Goal: Use online tool/utility: Use online tool/utility

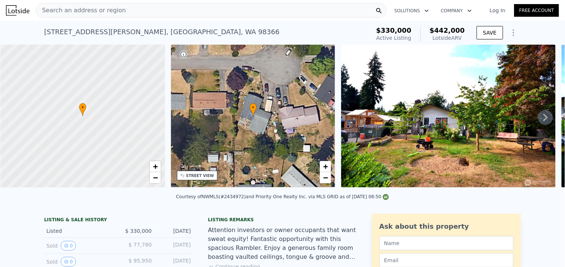
click at [137, 13] on div "Search an address or region" at bounding box center [211, 10] width 351 height 15
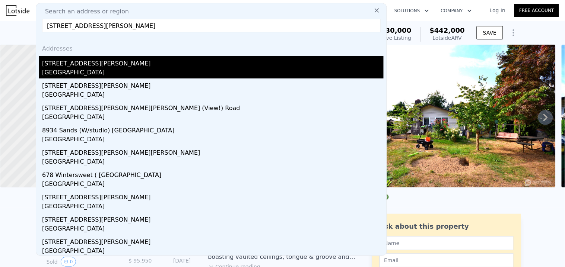
type input "[STREET_ADDRESS][PERSON_NAME]"
click at [92, 70] on div "[GEOGRAPHIC_DATA]" at bounding box center [212, 73] width 341 height 10
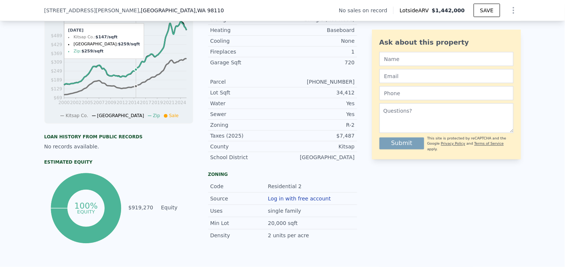
scroll to position [245, 0]
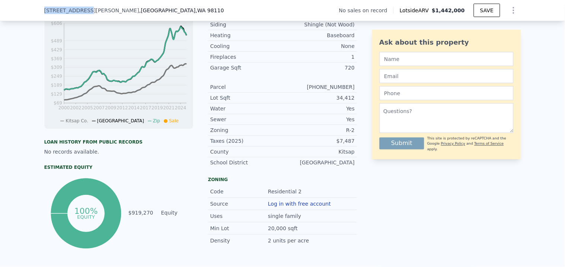
drag, startPoint x: 40, startPoint y: 10, endPoint x: 80, endPoint y: 9, distance: 40.2
click at [80, 9] on div "[STREET_ADDRESS][PERSON_NAME] No sales on record Lotside ARV $1,442,000 SAVE" at bounding box center [282, 10] width 565 height 21
copy span "[STREET_ADDRESS][PERSON_NAME]"
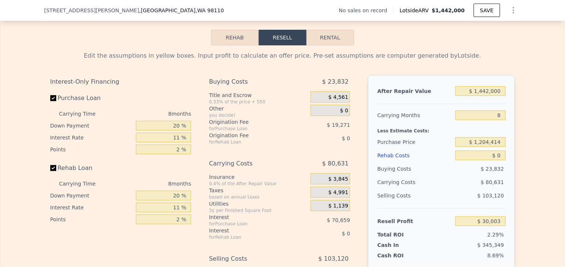
scroll to position [1075, 0]
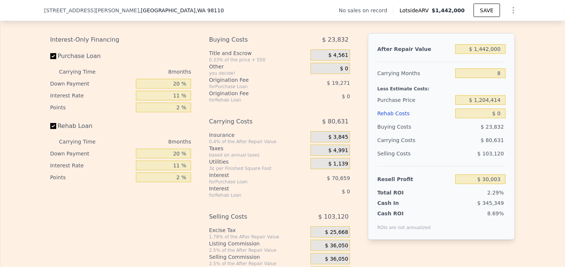
drag, startPoint x: 503, startPoint y: 114, endPoint x: 488, endPoint y: 114, distance: 14.9
click at [488, 114] on div "After Repair Value $ 1,442,000 Carrying Months 8 Less Estimate Costs: Purchase …" at bounding box center [441, 136] width 147 height 207
drag, startPoint x: 500, startPoint y: 114, endPoint x: 479, endPoint y: 112, distance: 20.9
click at [479, 105] on input "$ 1,204,414" at bounding box center [480, 100] width 50 height 10
type input "$ 1,100,000"
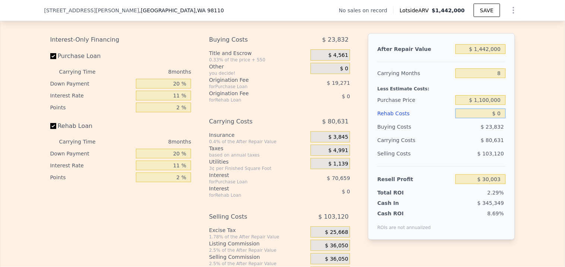
click at [500, 118] on input "$ 0" at bounding box center [480, 114] width 50 height 10
type input "$ 142,556"
type input "$ 1"
type input "$ 142,555"
type input "$ 10"
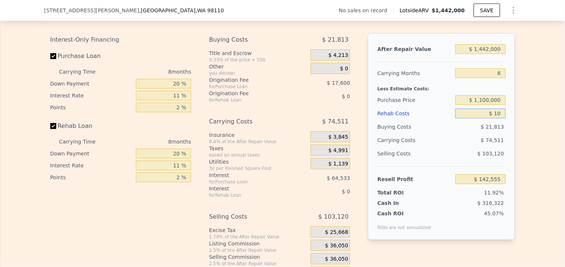
type input "$ 142,546"
type input "$ 100"
type input "$ 142,446"
type input "$ 1,000"
type input "$ 141,484"
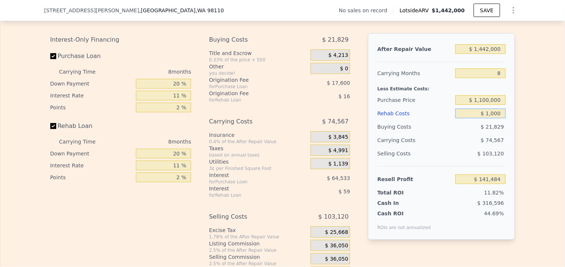
type input "$ 10,000"
type input "$ 131,812"
type input "$ 100,000"
type input "$ 35,092"
type input "$ 100,000"
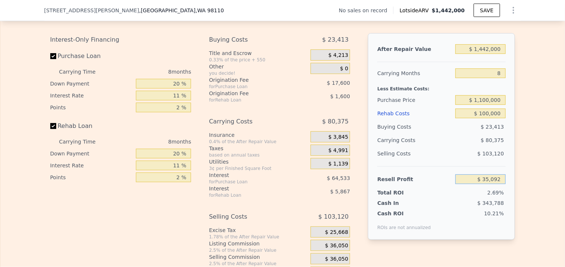
click at [494, 184] on input "$ 35,092" at bounding box center [480, 180] width 50 height 10
drag, startPoint x: 500, startPoint y: 114, endPoint x: 475, endPoint y: 114, distance: 24.6
click at [475, 105] on input "$ 1,100,000" at bounding box center [480, 100] width 50 height 10
type input "$ 900,000"
click at [488, 118] on input "$ 100,000" at bounding box center [480, 114] width 50 height 10
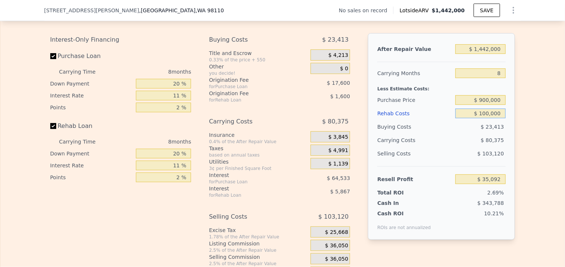
type input "$ 250,694"
